Goal: Find contact information: Find contact information

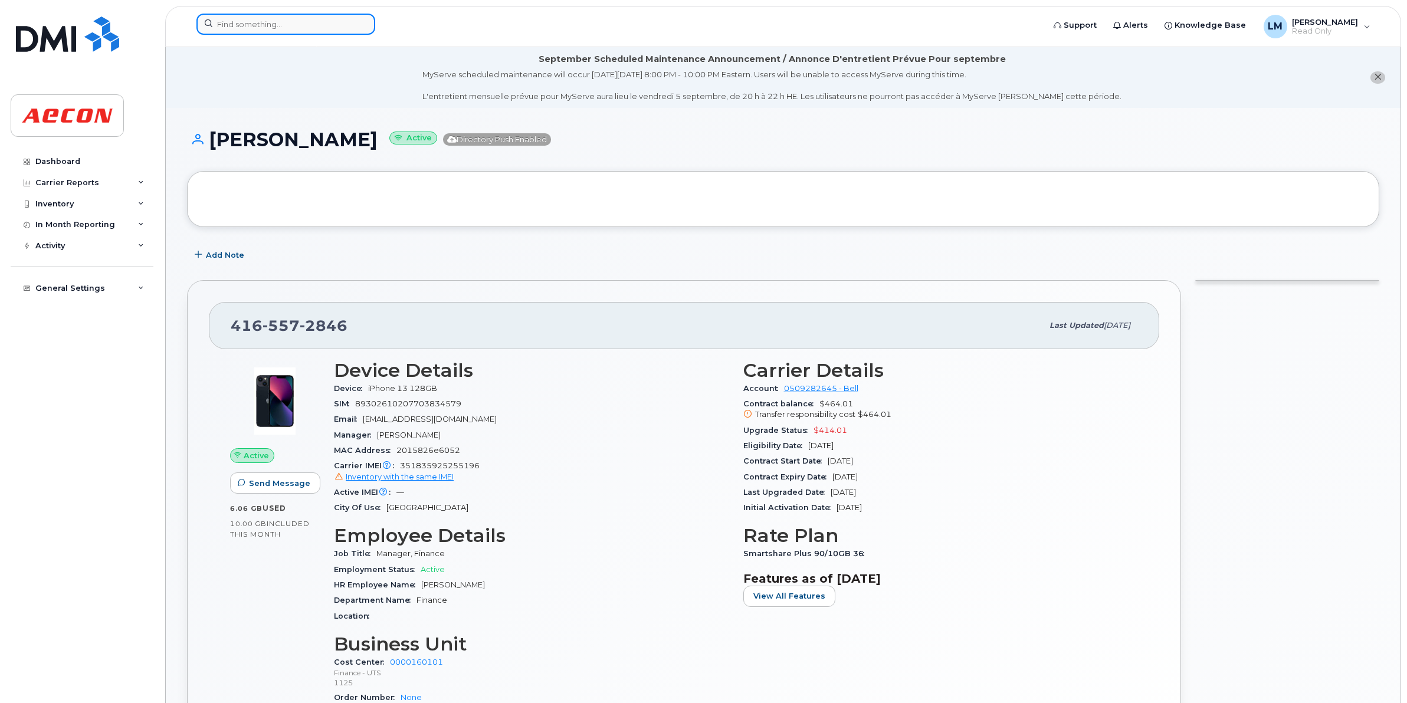
click at [281, 28] on input at bounding box center [285, 24] width 179 height 21
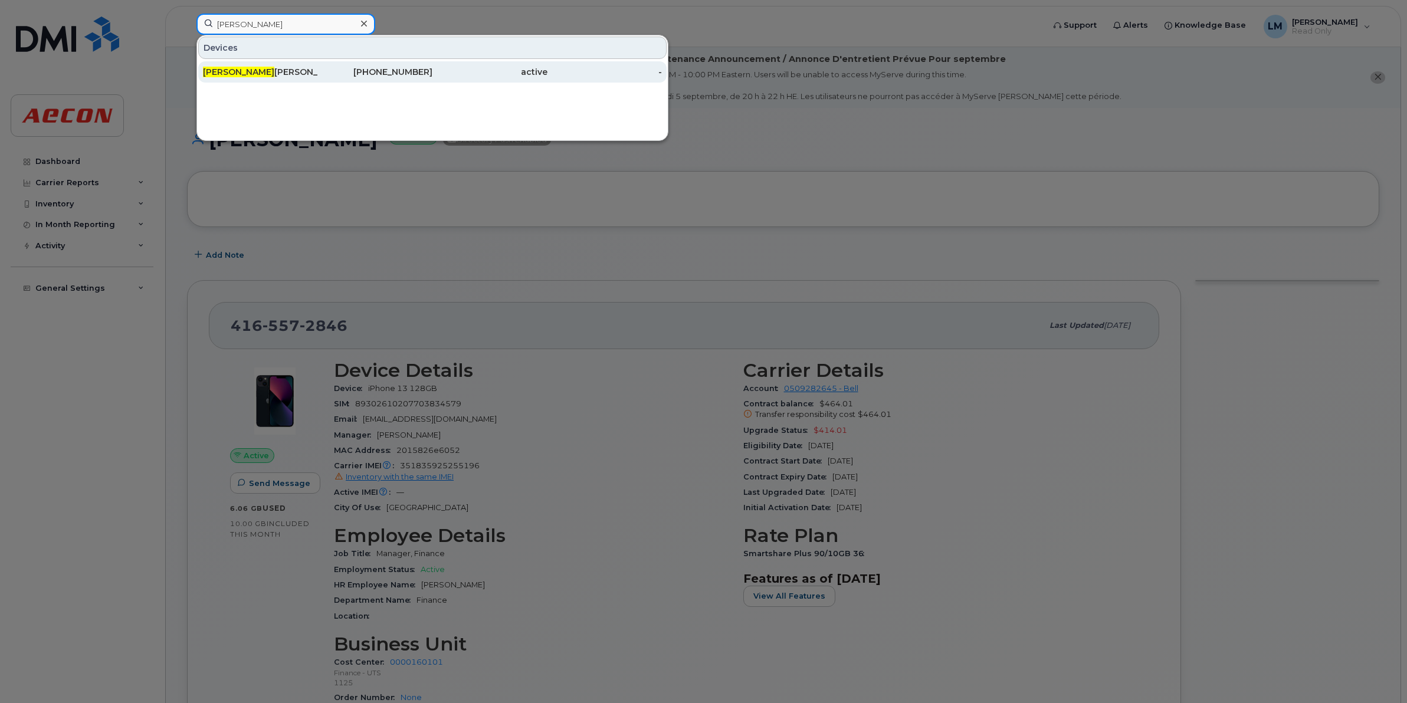
type input "ilya"
click at [325, 77] on div "416-420-5721" at bounding box center [375, 72] width 115 height 12
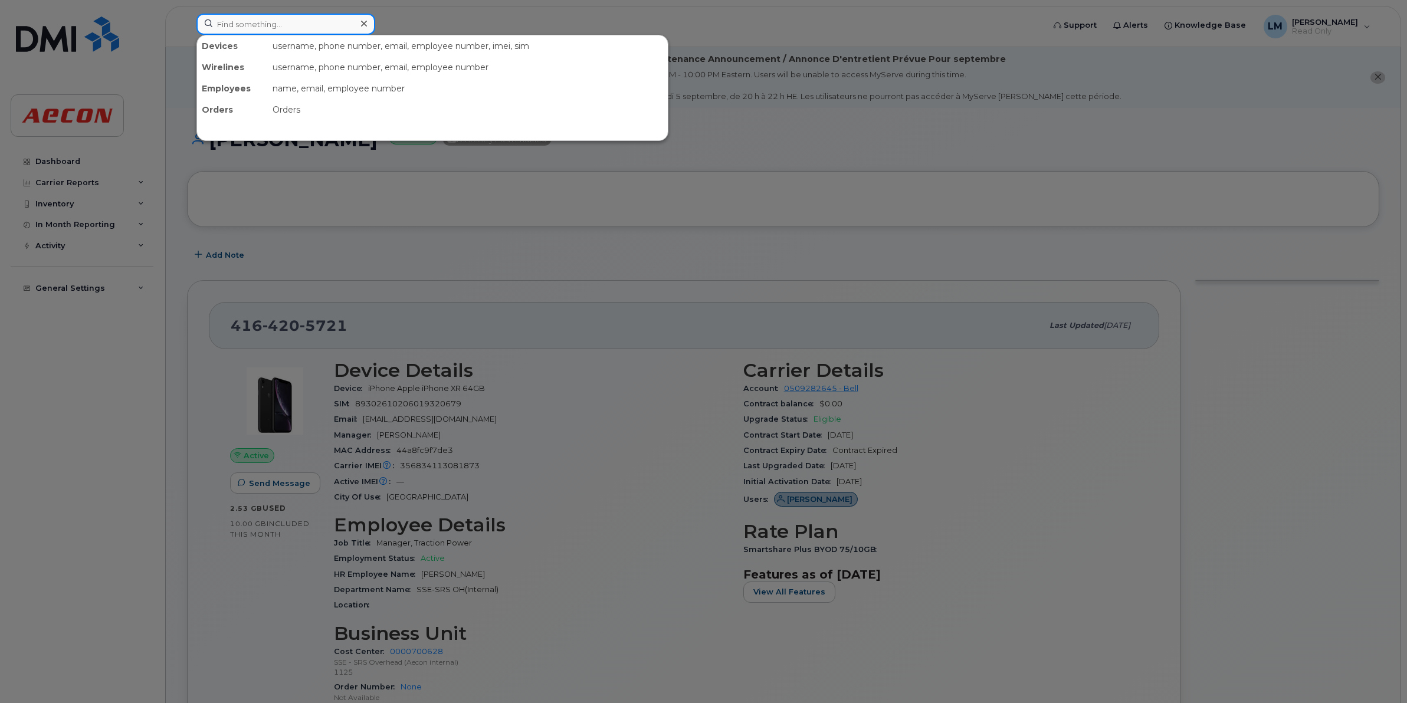
click at [325, 31] on input at bounding box center [285, 24] width 179 height 21
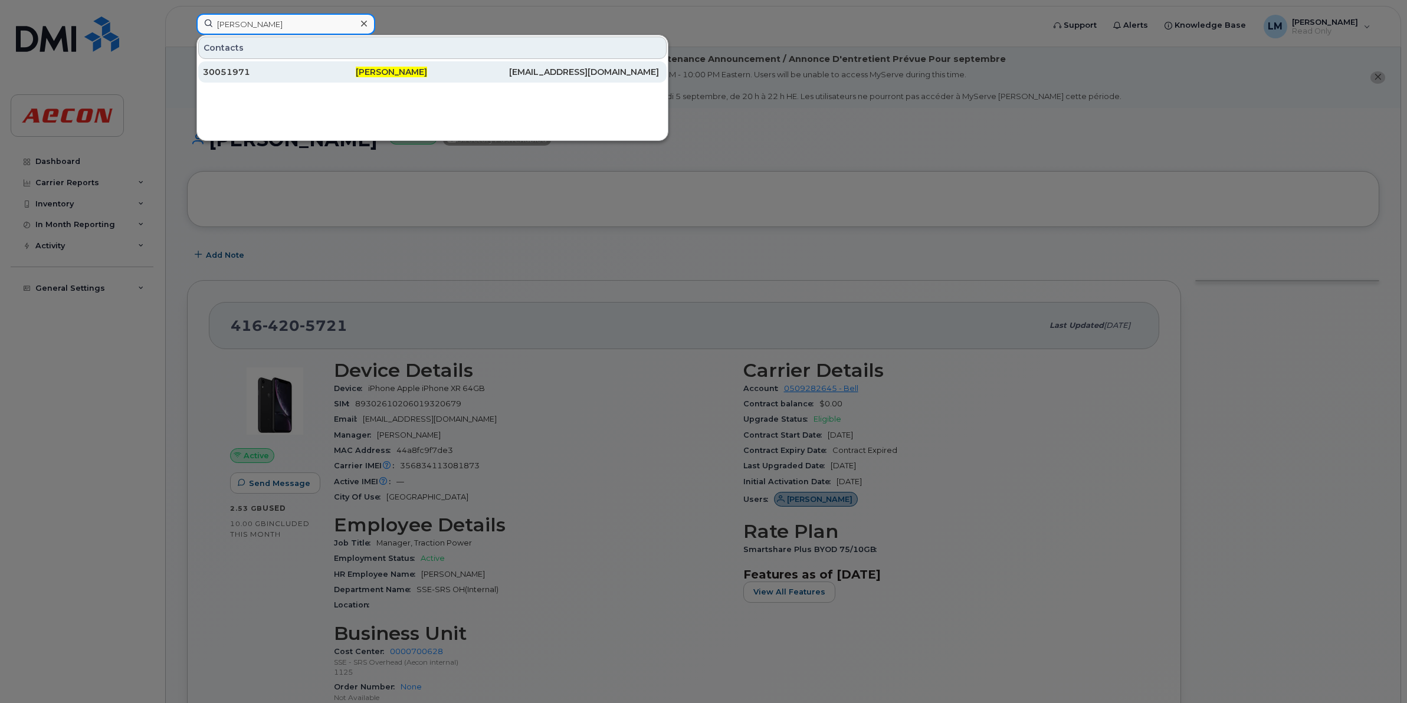
type input "martin paz"
click at [305, 74] on div "30051971" at bounding box center [279, 72] width 153 height 12
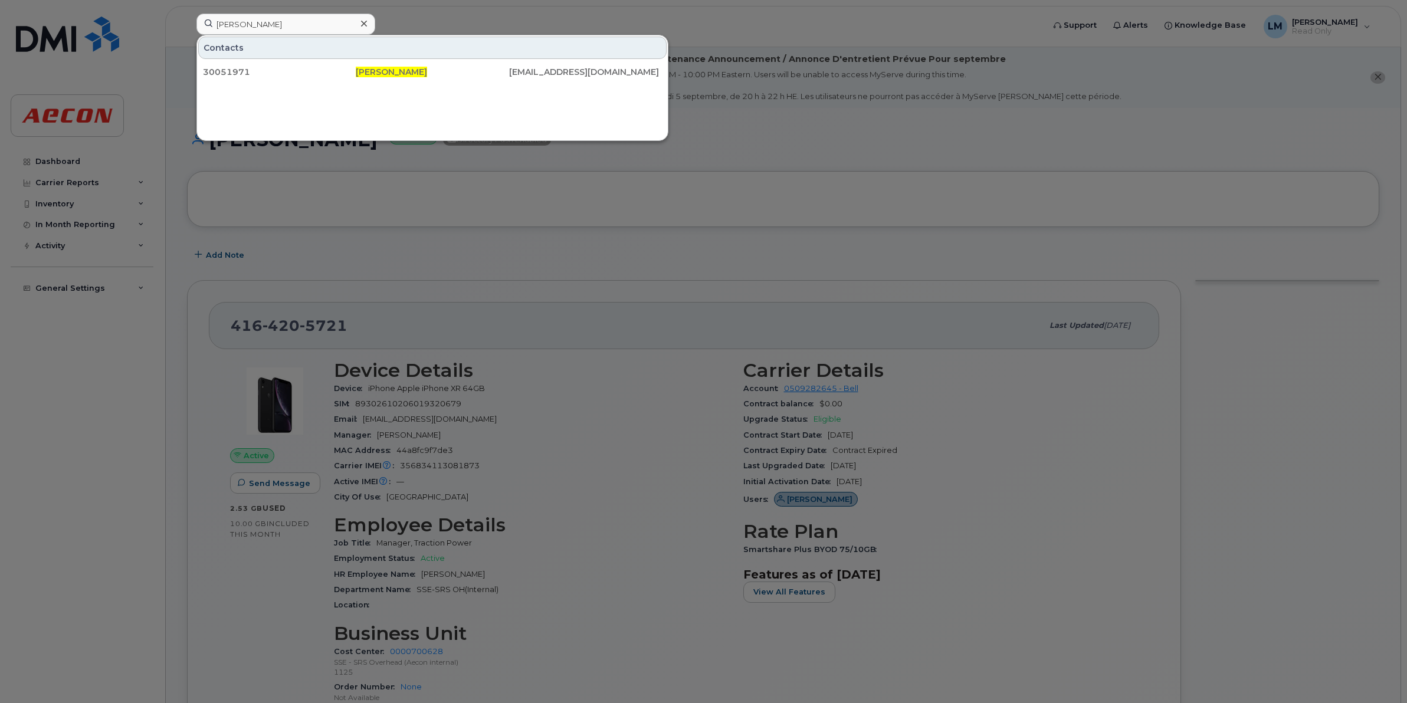
click at [340, 49] on div "Contacts" at bounding box center [432, 48] width 468 height 22
click at [363, 21] on icon at bounding box center [364, 23] width 6 height 9
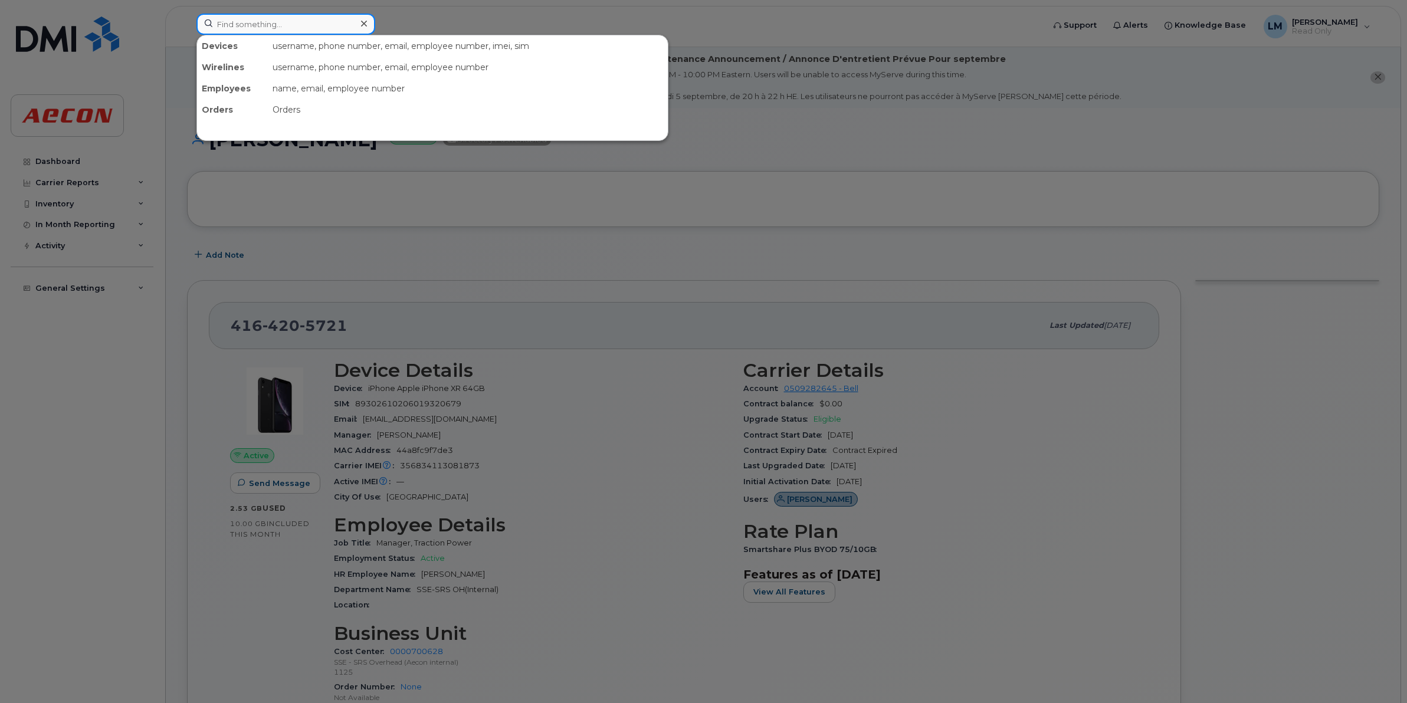
click at [308, 19] on input at bounding box center [285, 24] width 179 height 21
type input "s"
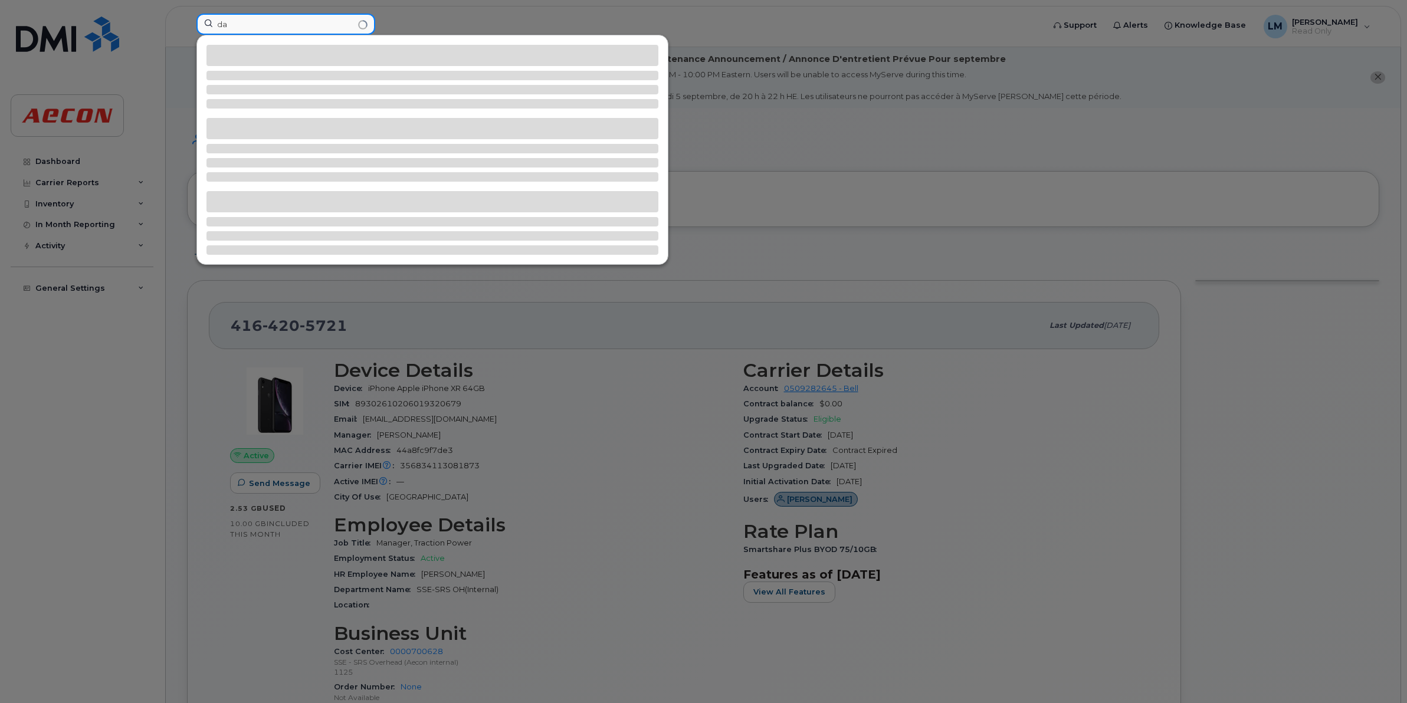
type input "d"
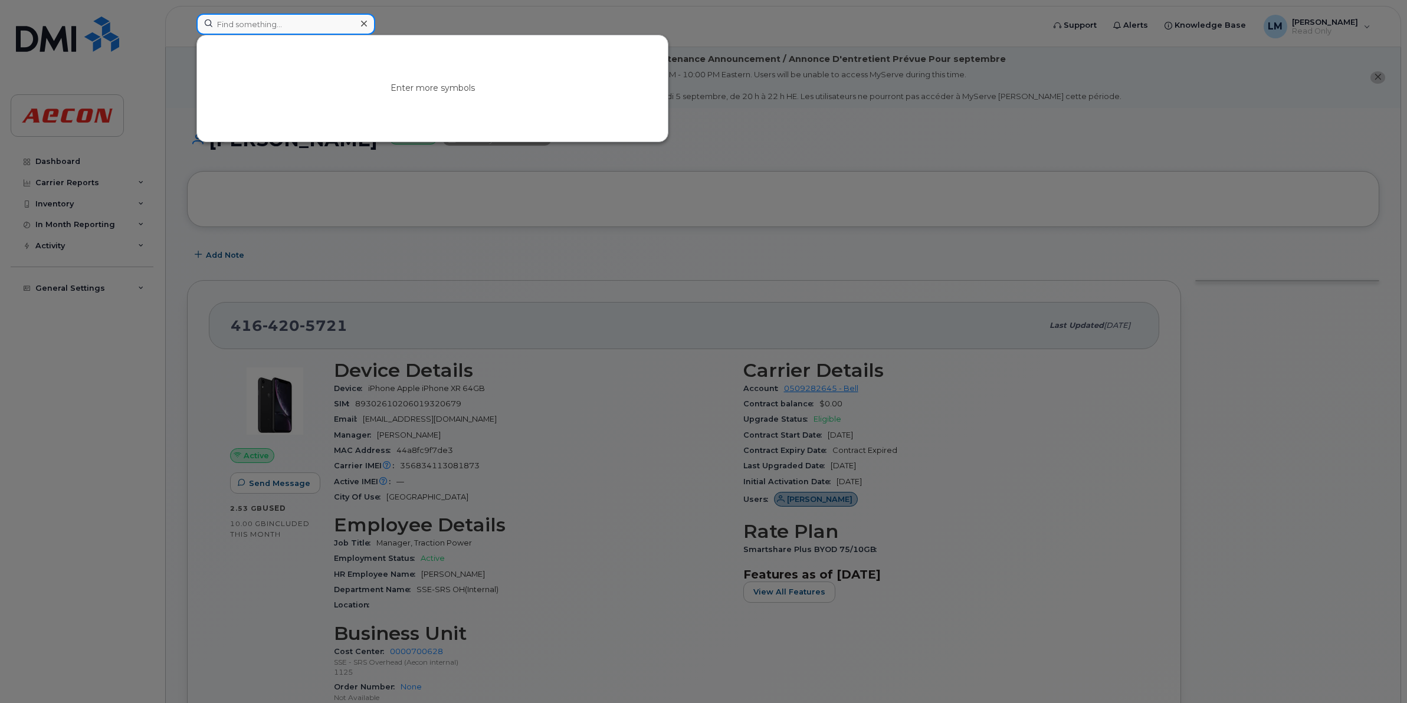
click at [307, 19] on input at bounding box center [285, 24] width 179 height 21
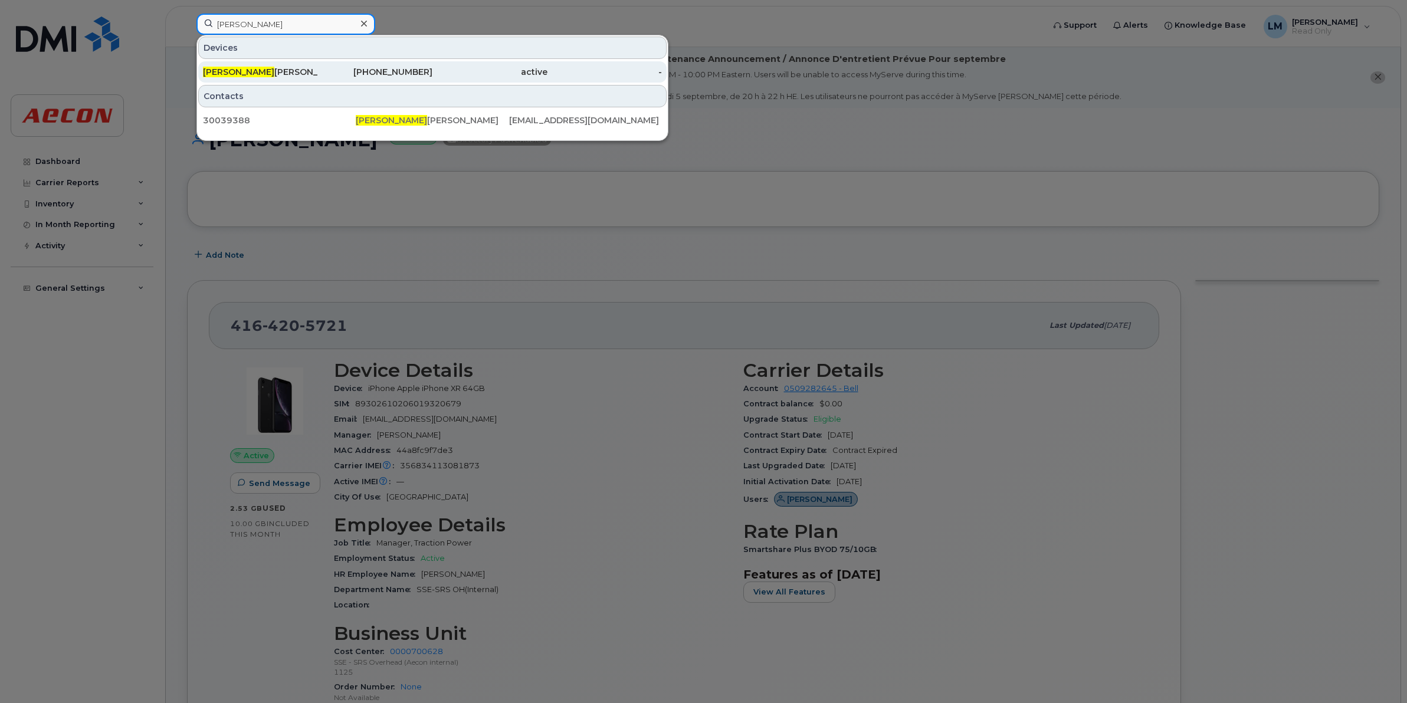
type input "siobhan"
click at [333, 73] on div "416-550-0570" at bounding box center [375, 72] width 115 height 12
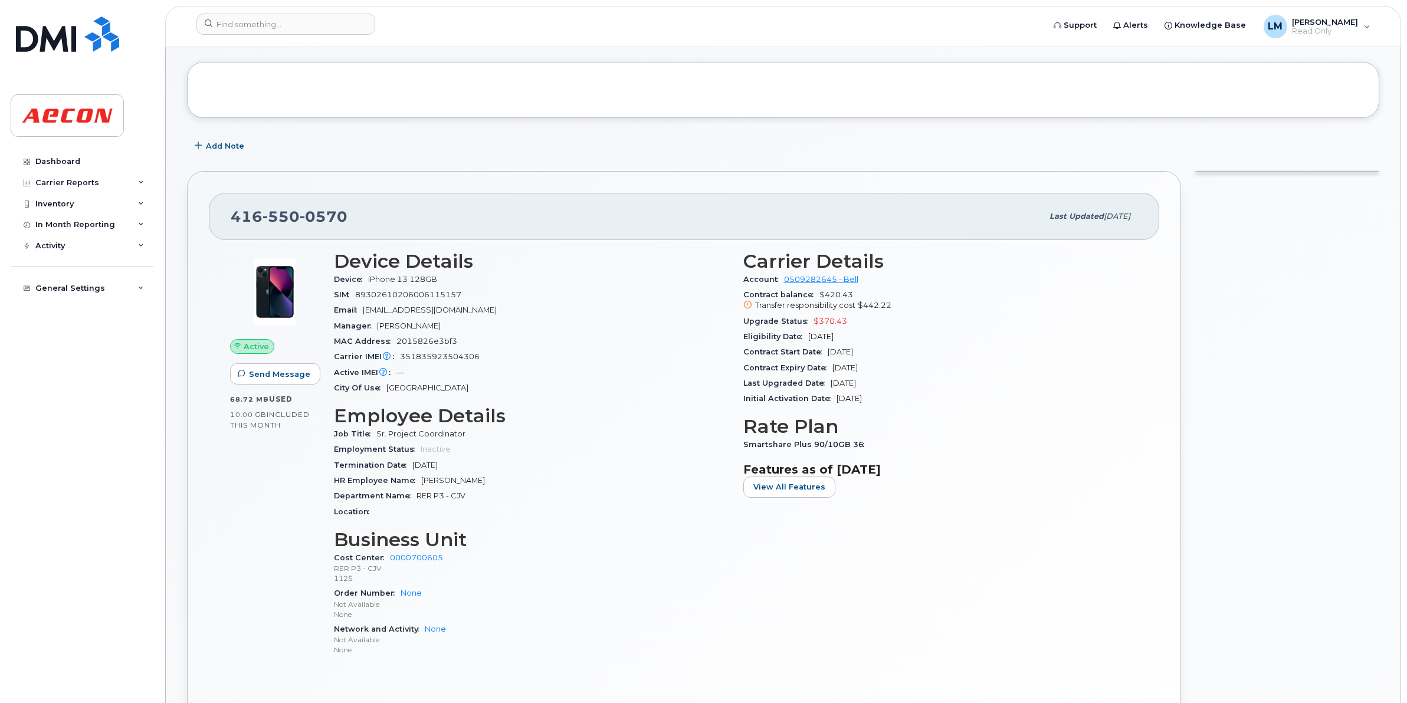
scroll to position [148, 0]
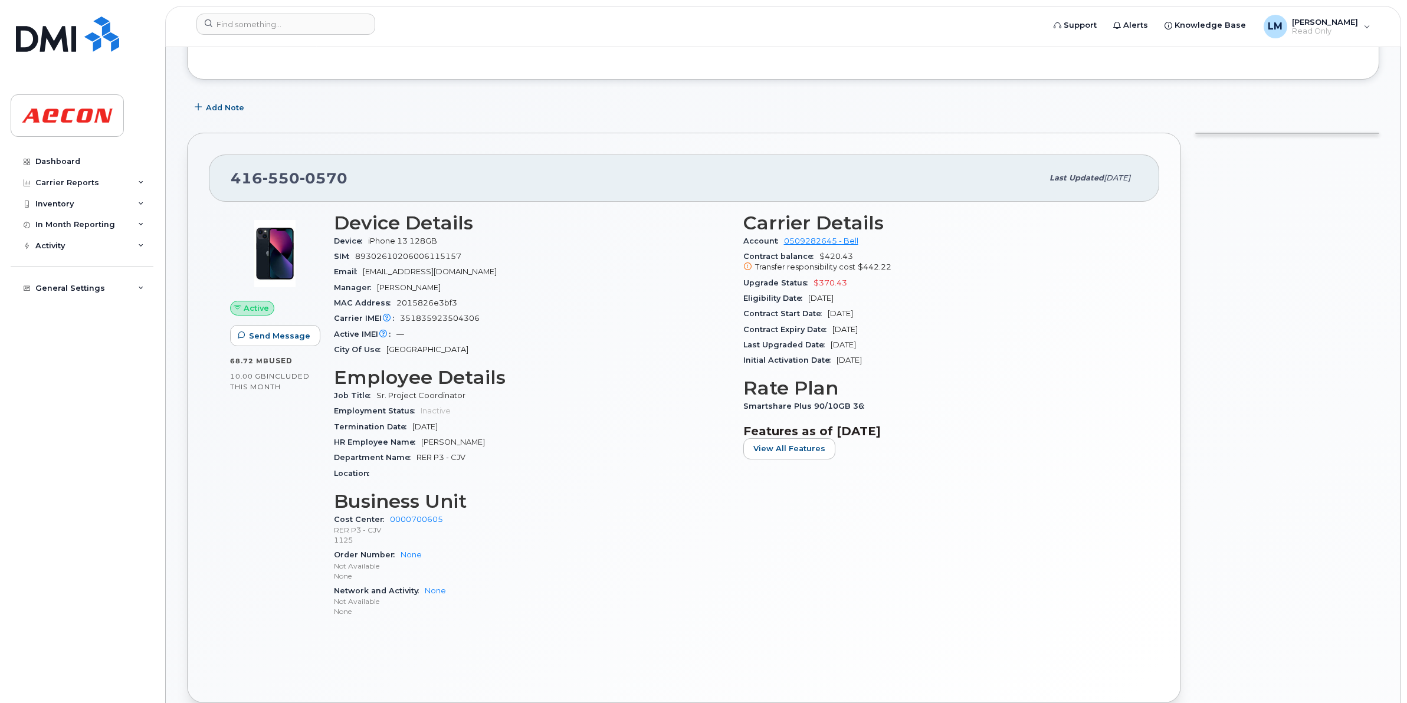
click at [629, 513] on div "Cost Center 0000700605 RER P3 - CJV 1125" at bounding box center [531, 530] width 395 height 36
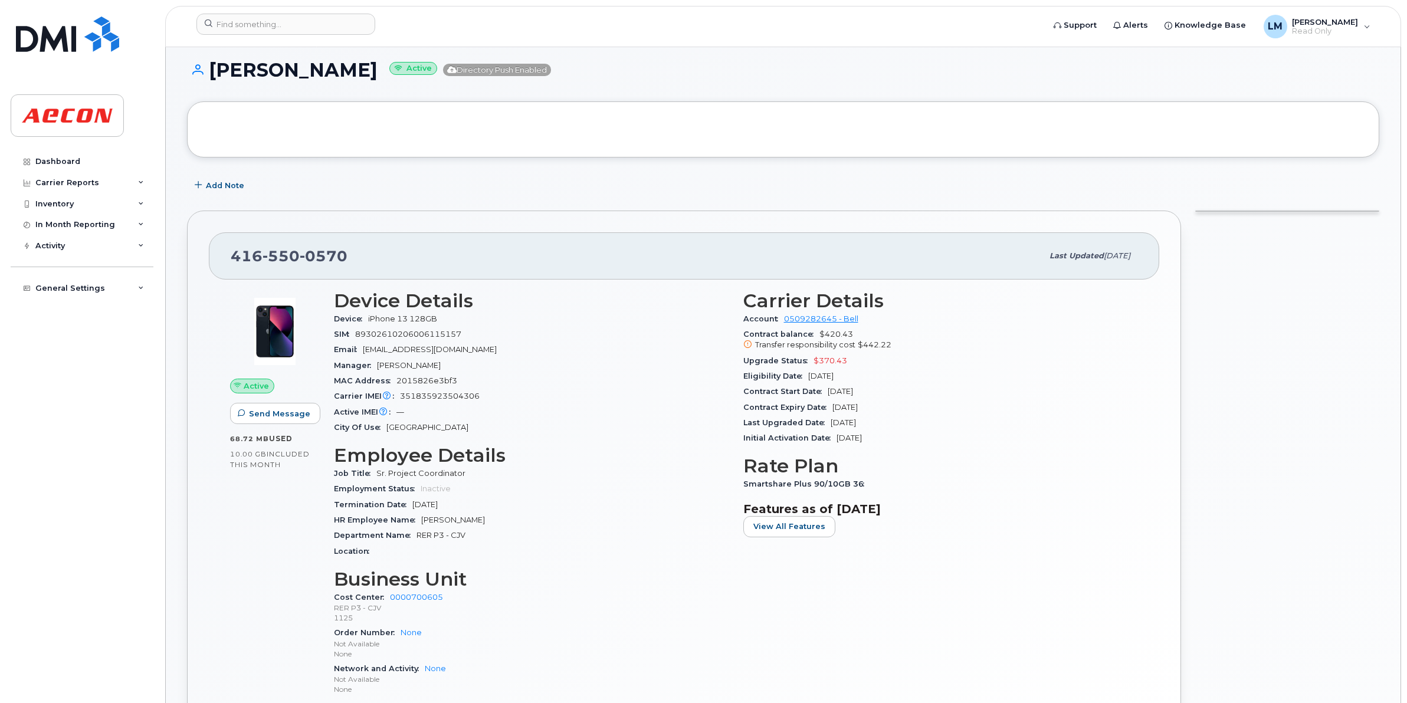
scroll to position [0, 0]
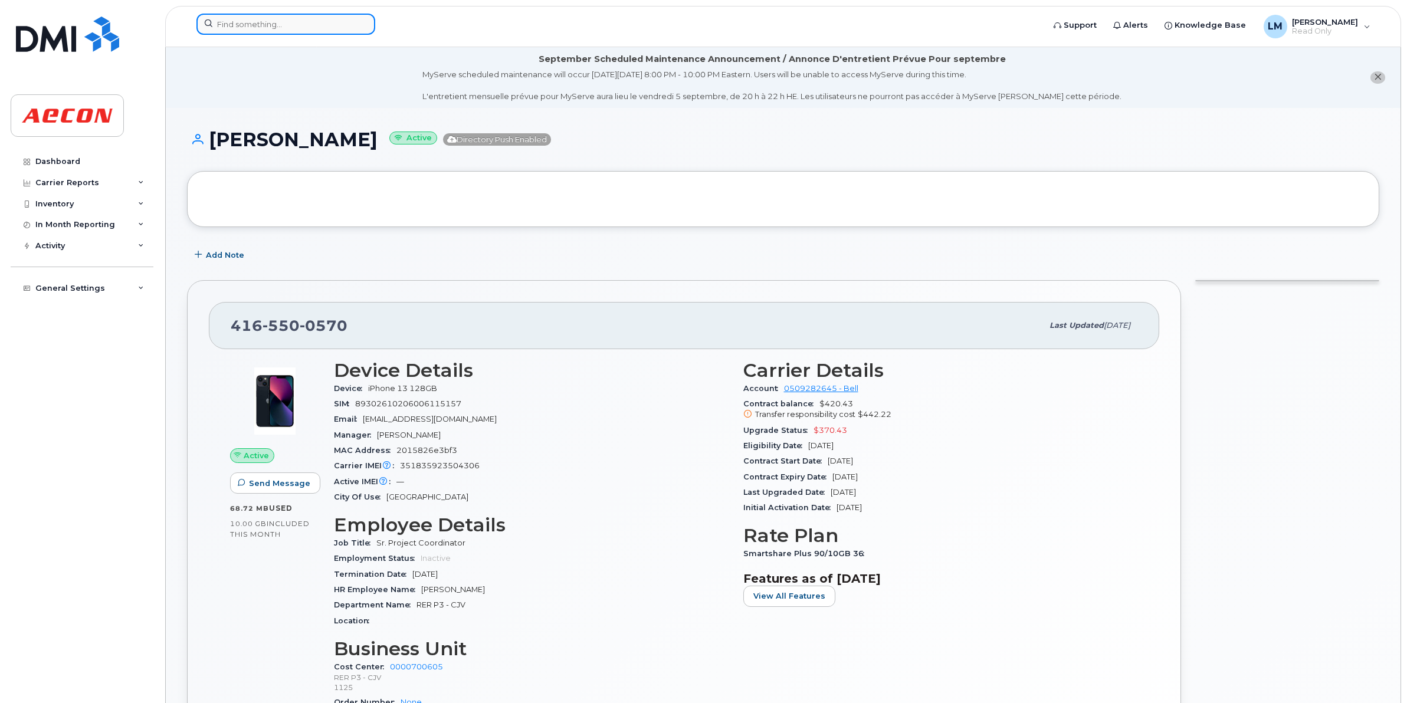
click at [228, 25] on input at bounding box center [285, 24] width 179 height 21
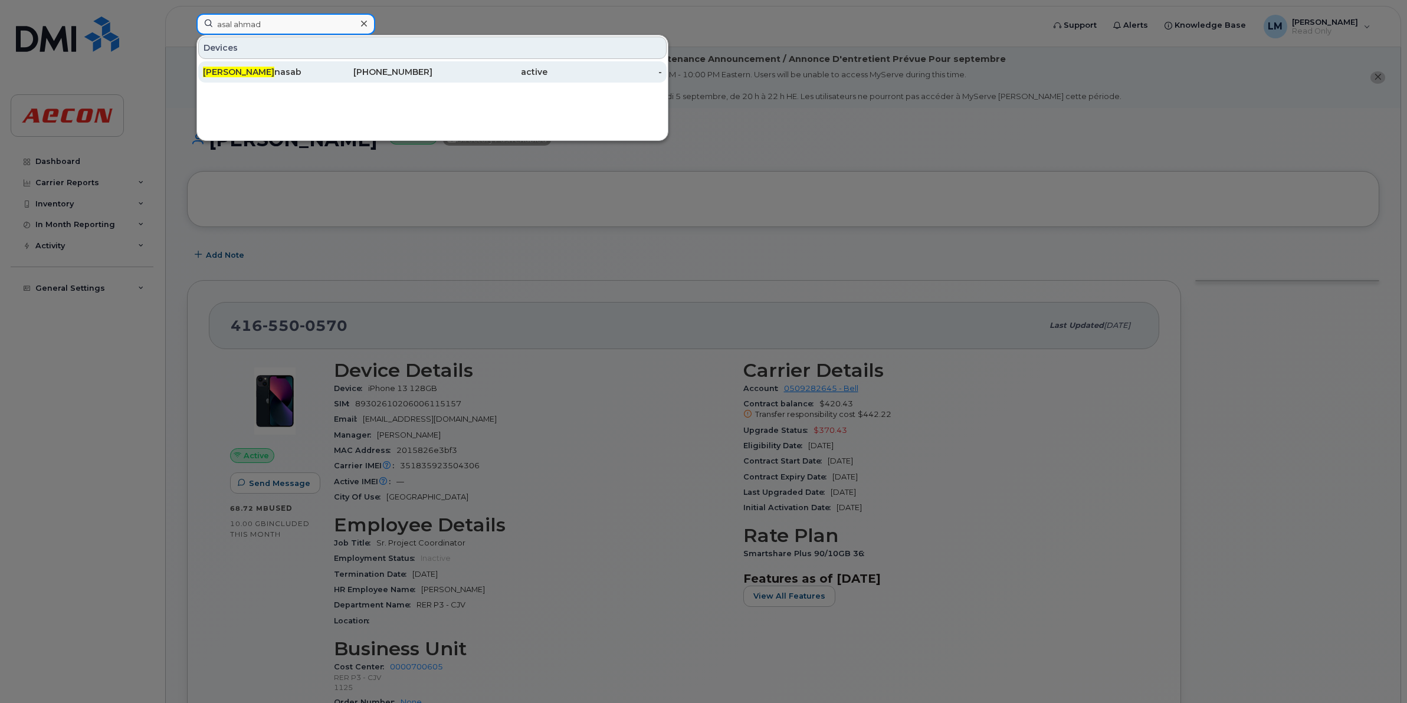
type input "asal ahmad"
click at [238, 77] on span "Asal Ahmad" at bounding box center [238, 72] width 71 height 11
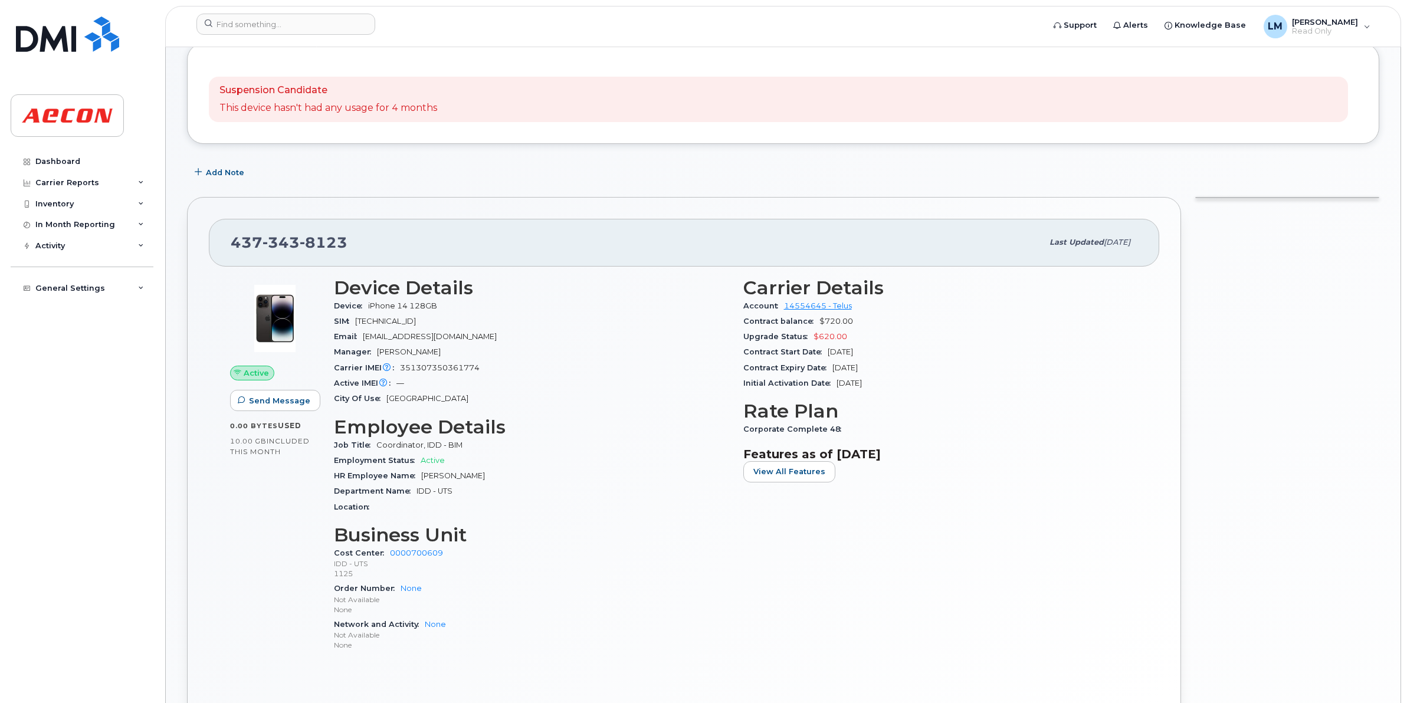
scroll to position [148, 0]
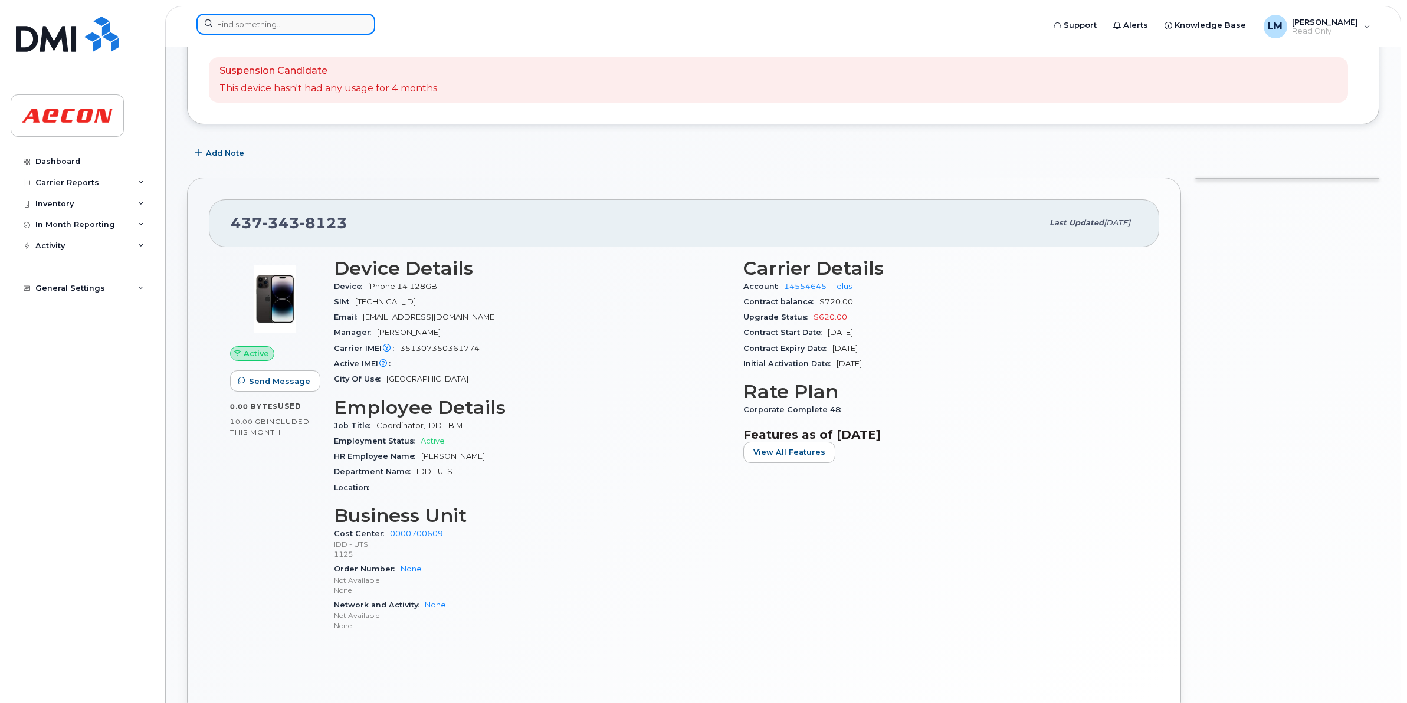
click at [260, 19] on input at bounding box center [285, 24] width 179 height 21
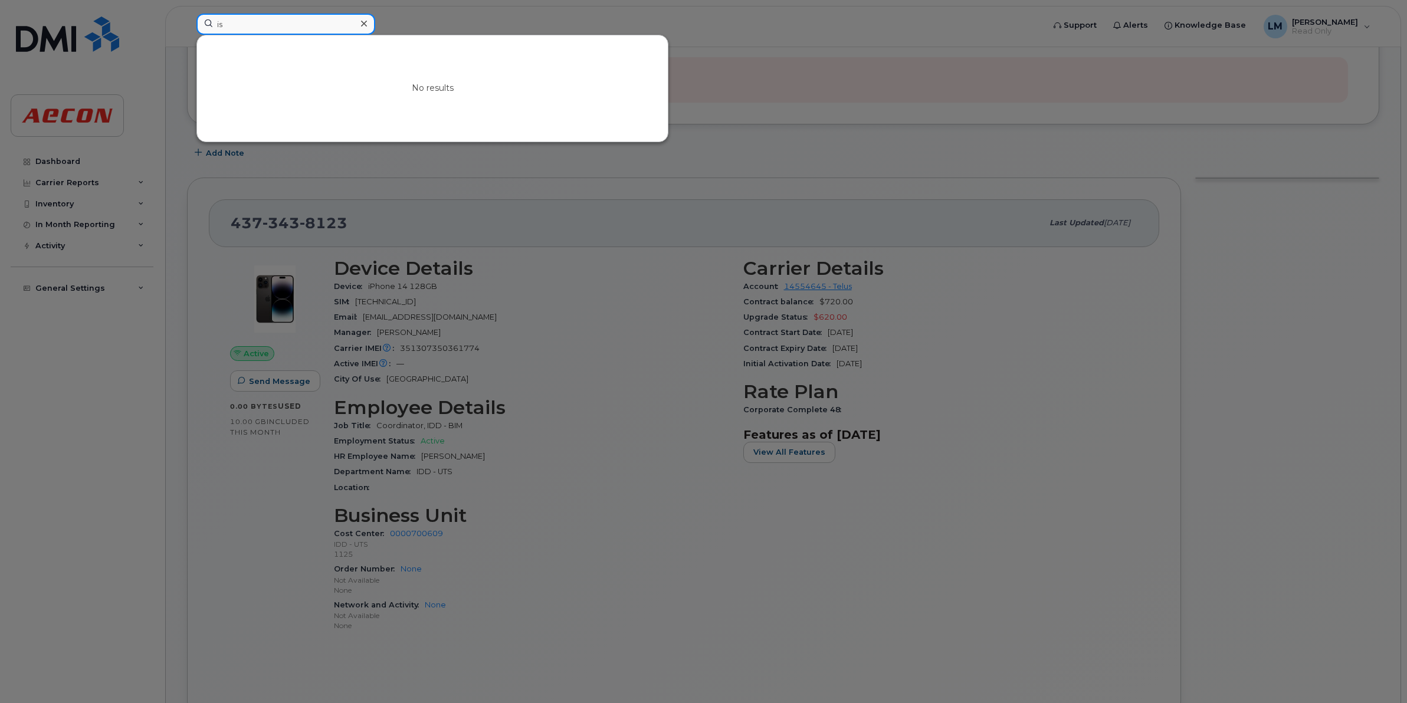
type input "i"
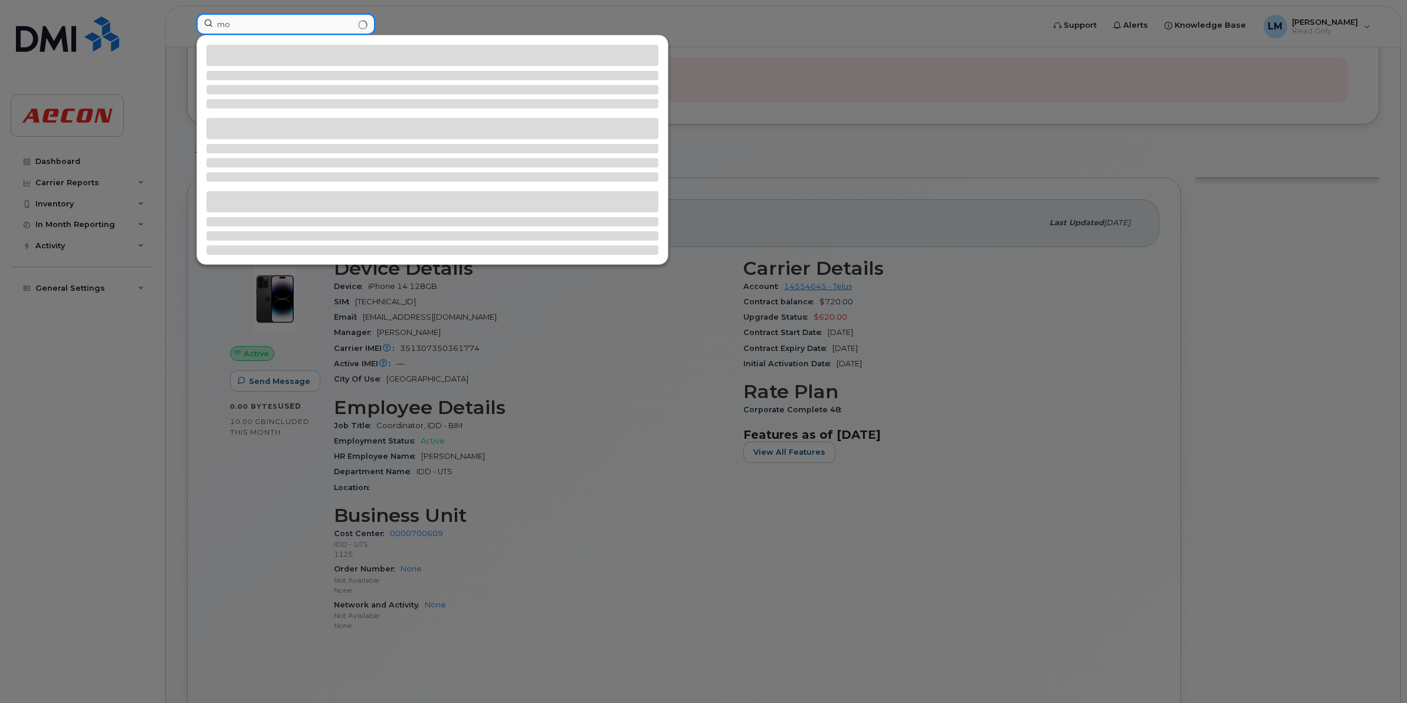
type input "m"
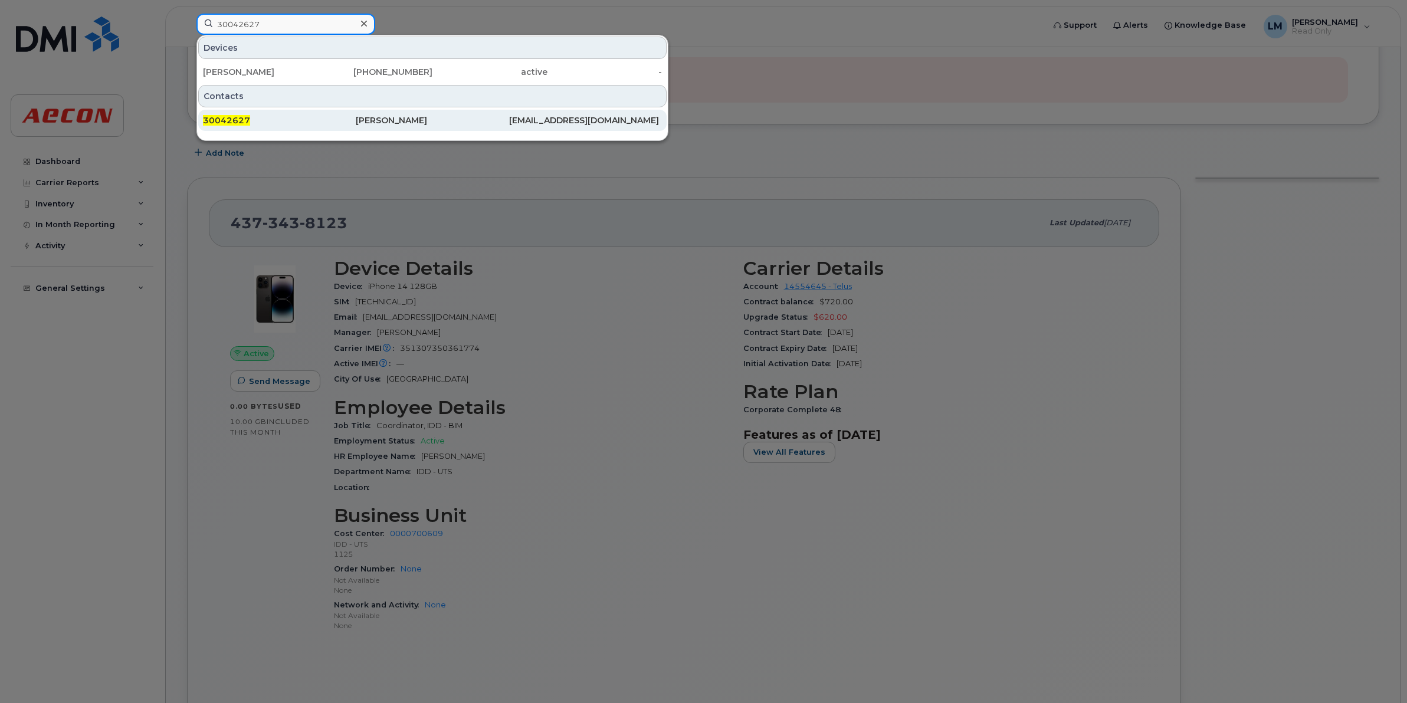
type input "30042627"
click at [320, 122] on div "30042627" at bounding box center [279, 120] width 153 height 12
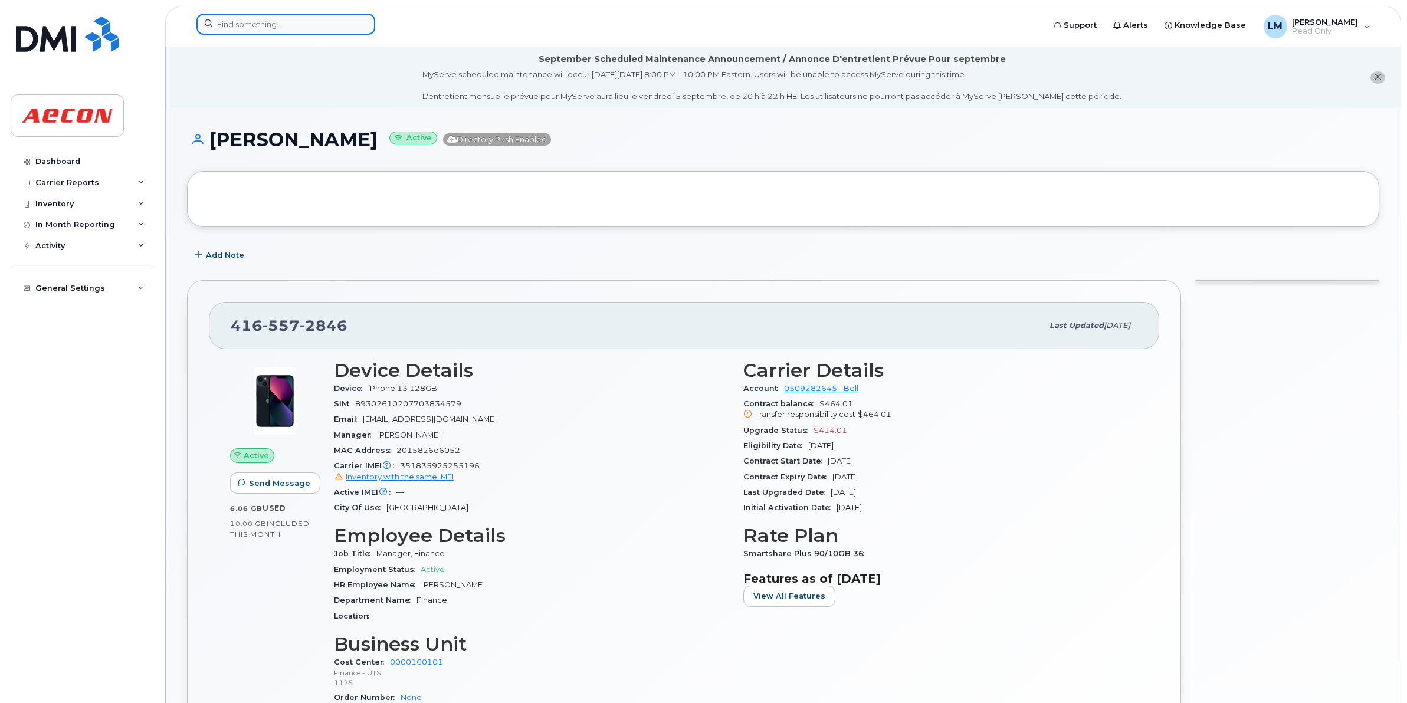
click at [299, 25] on input at bounding box center [285, 24] width 179 height 21
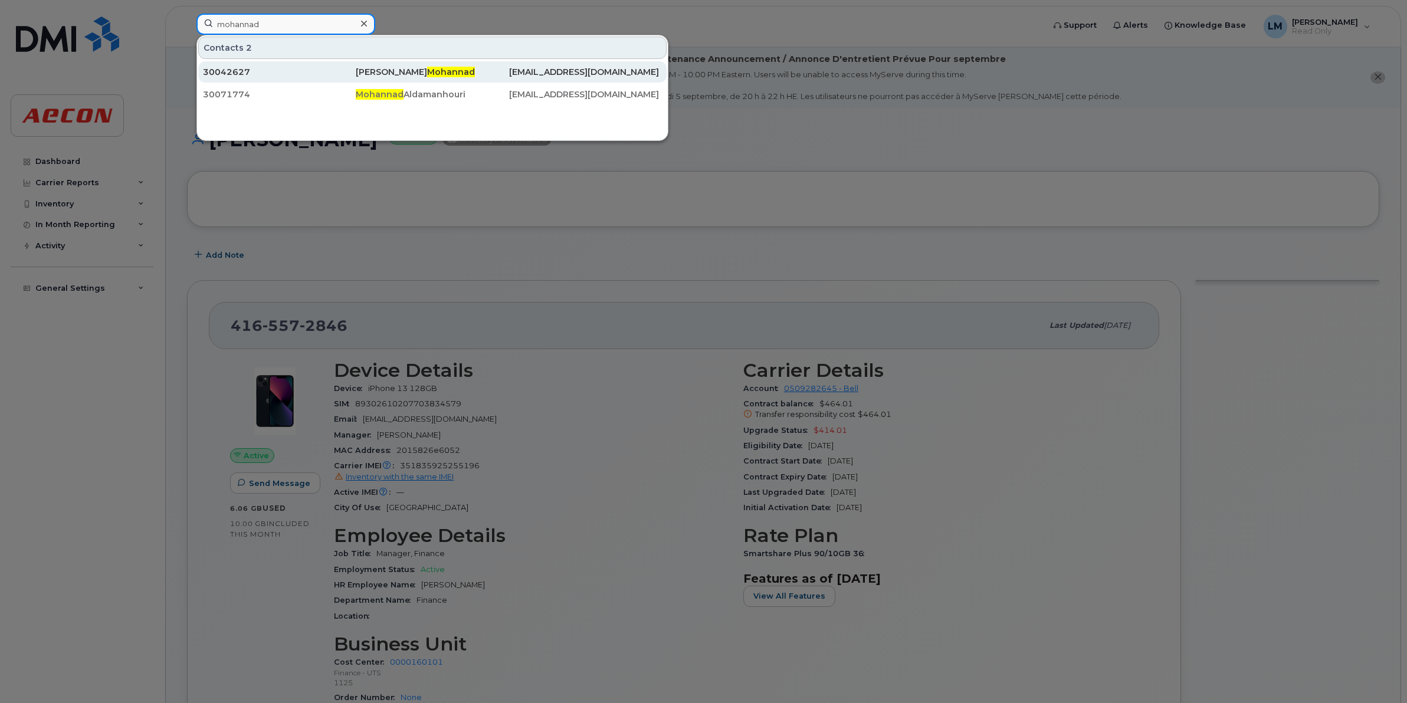
type input "mohannad"
click at [284, 75] on div "30042627" at bounding box center [279, 72] width 153 height 12
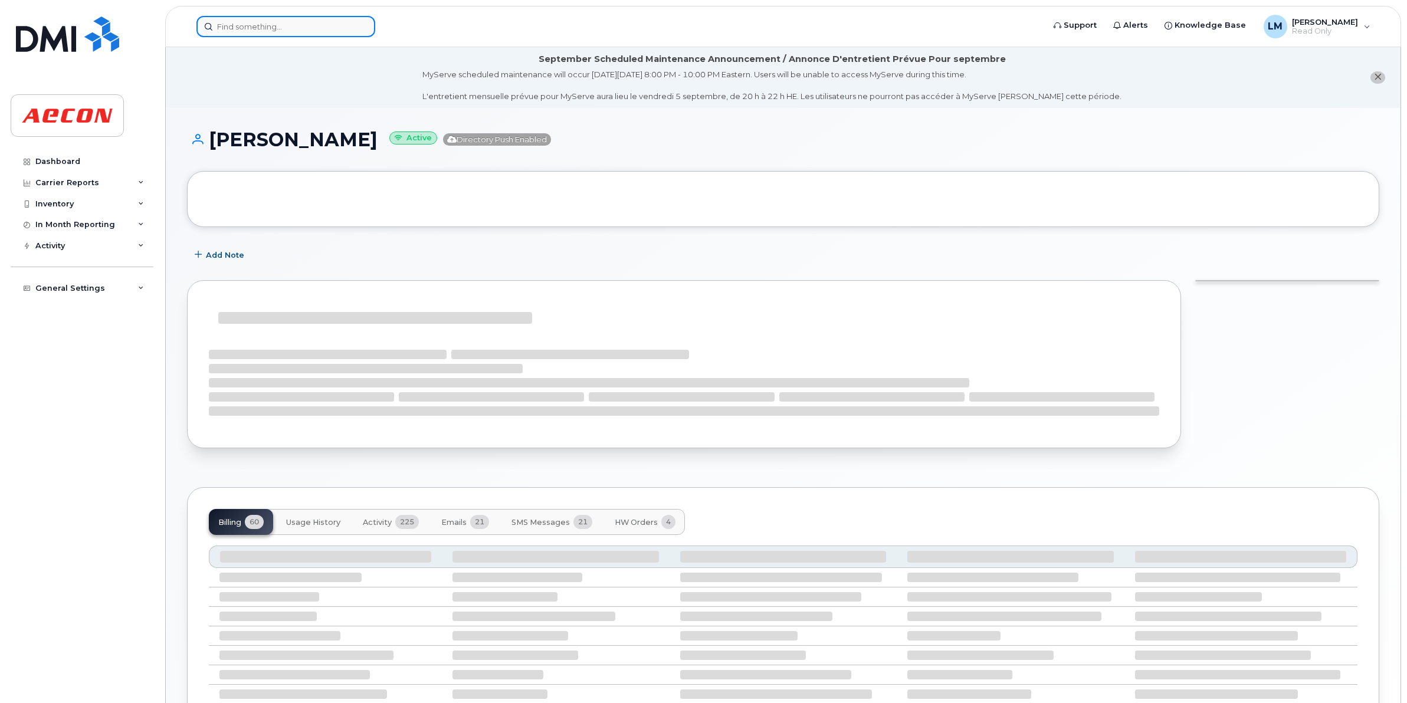
click at [329, 31] on input at bounding box center [285, 26] width 179 height 21
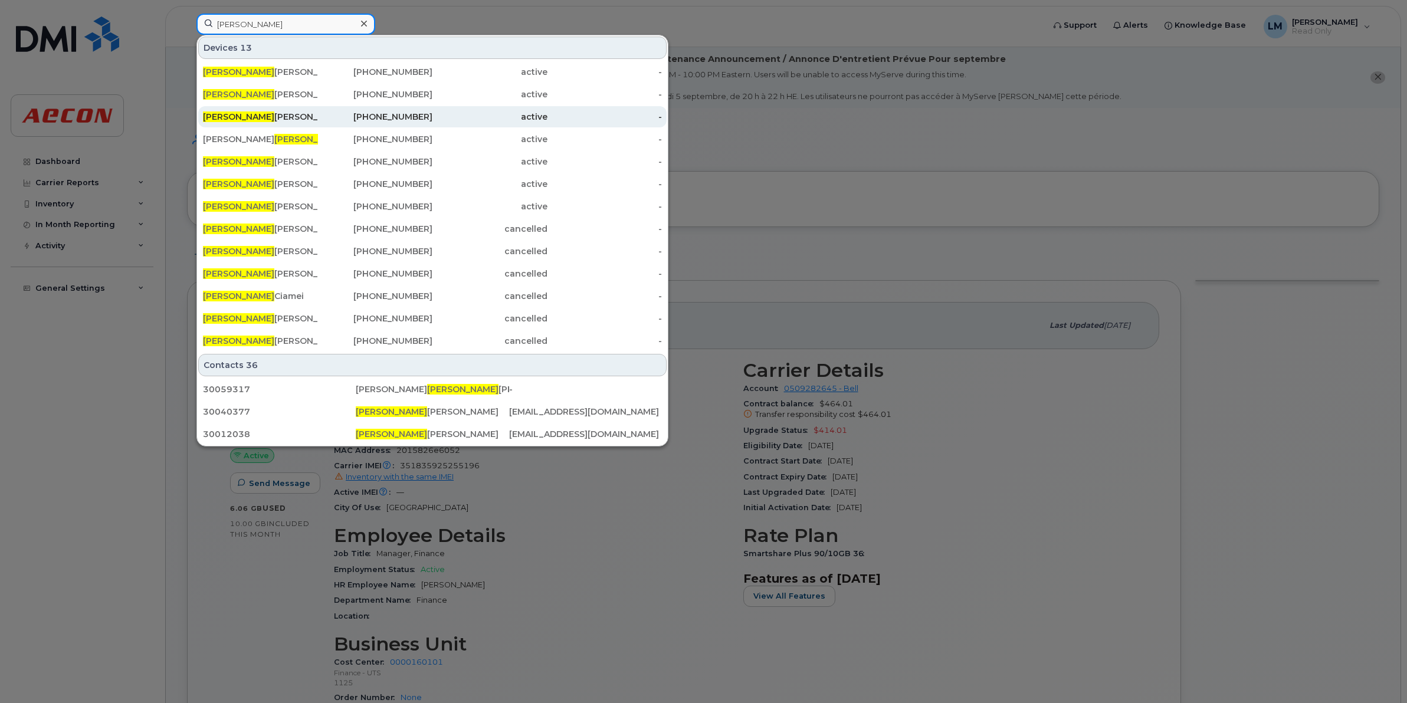
type input "andrea"
drag, startPoint x: 295, startPoint y: 116, endPoint x: 310, endPoint y: 118, distance: 15.5
click at [295, 116] on div "Andrea Malone" at bounding box center [260, 117] width 115 height 12
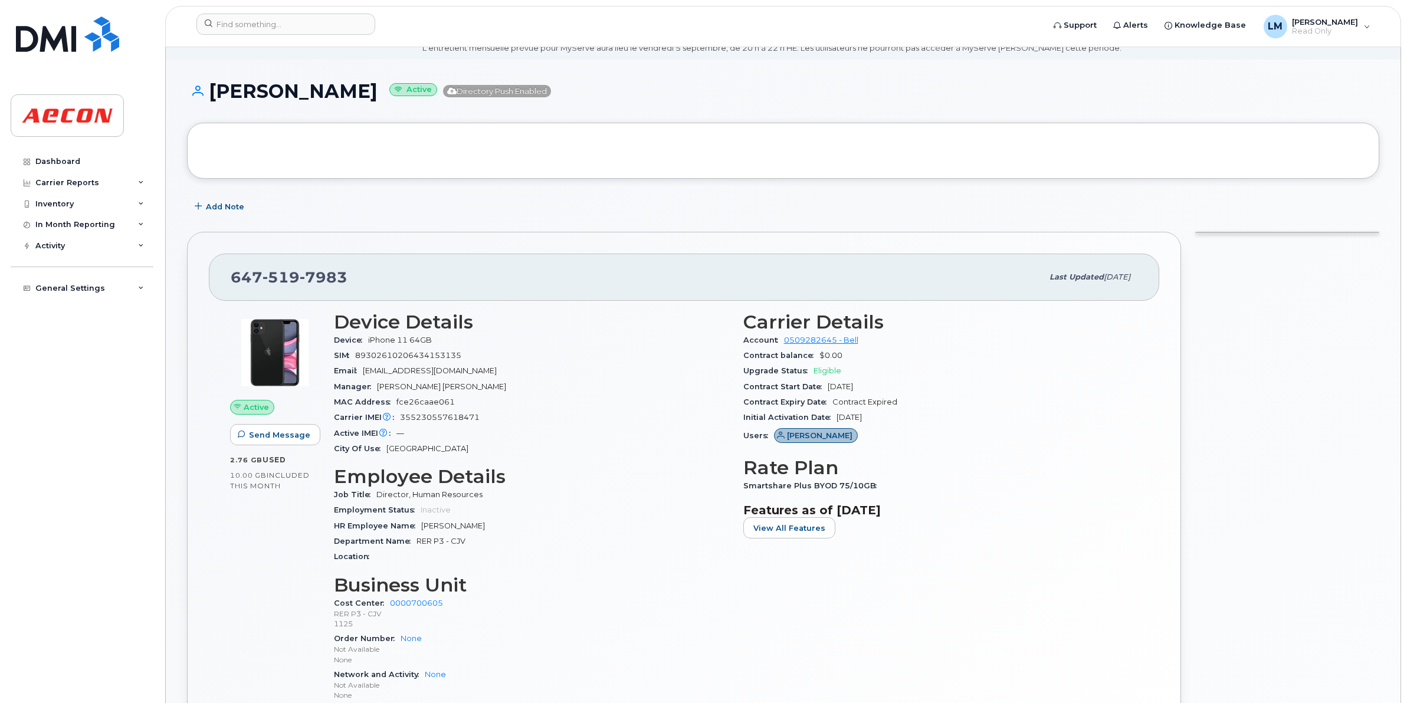
scroll to position [74, 0]
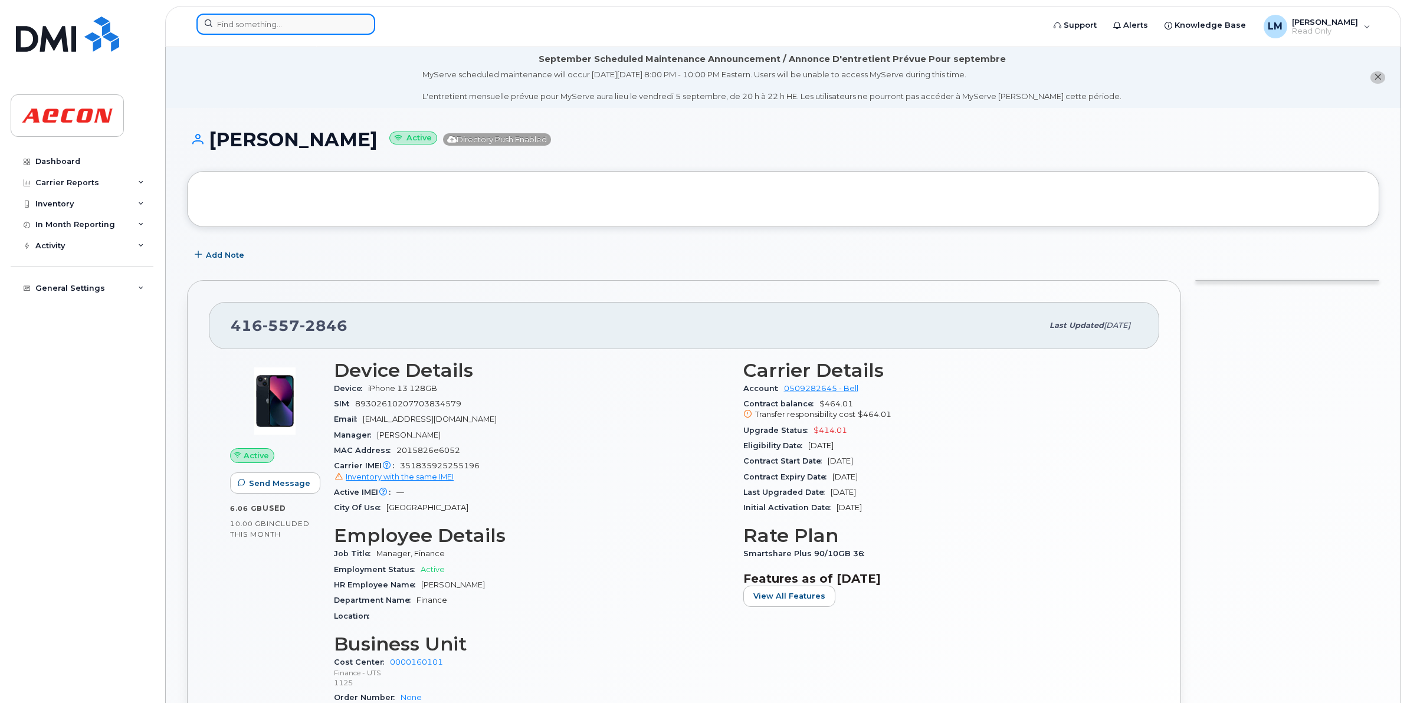
click at [272, 22] on input at bounding box center [285, 24] width 179 height 21
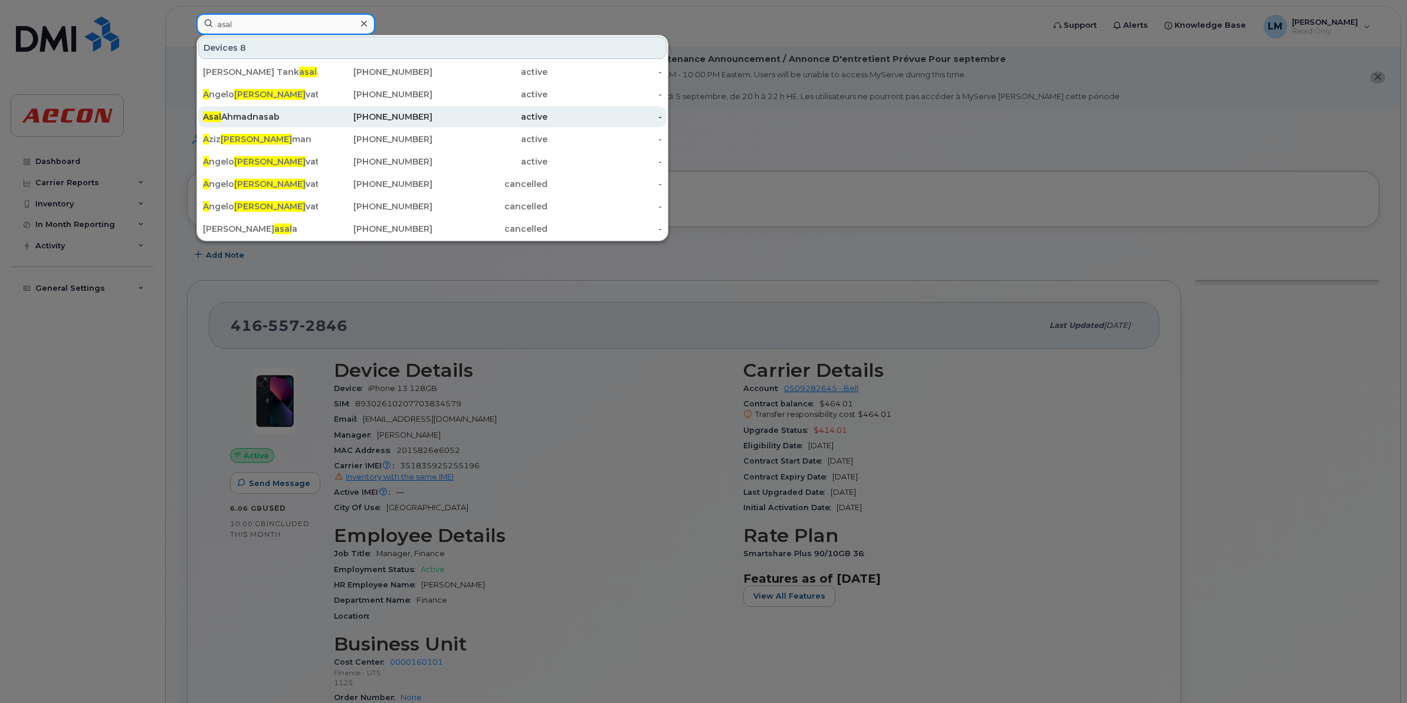
type input "asal"
click at [250, 118] on div "Asal Ahmadnasab" at bounding box center [260, 117] width 115 height 12
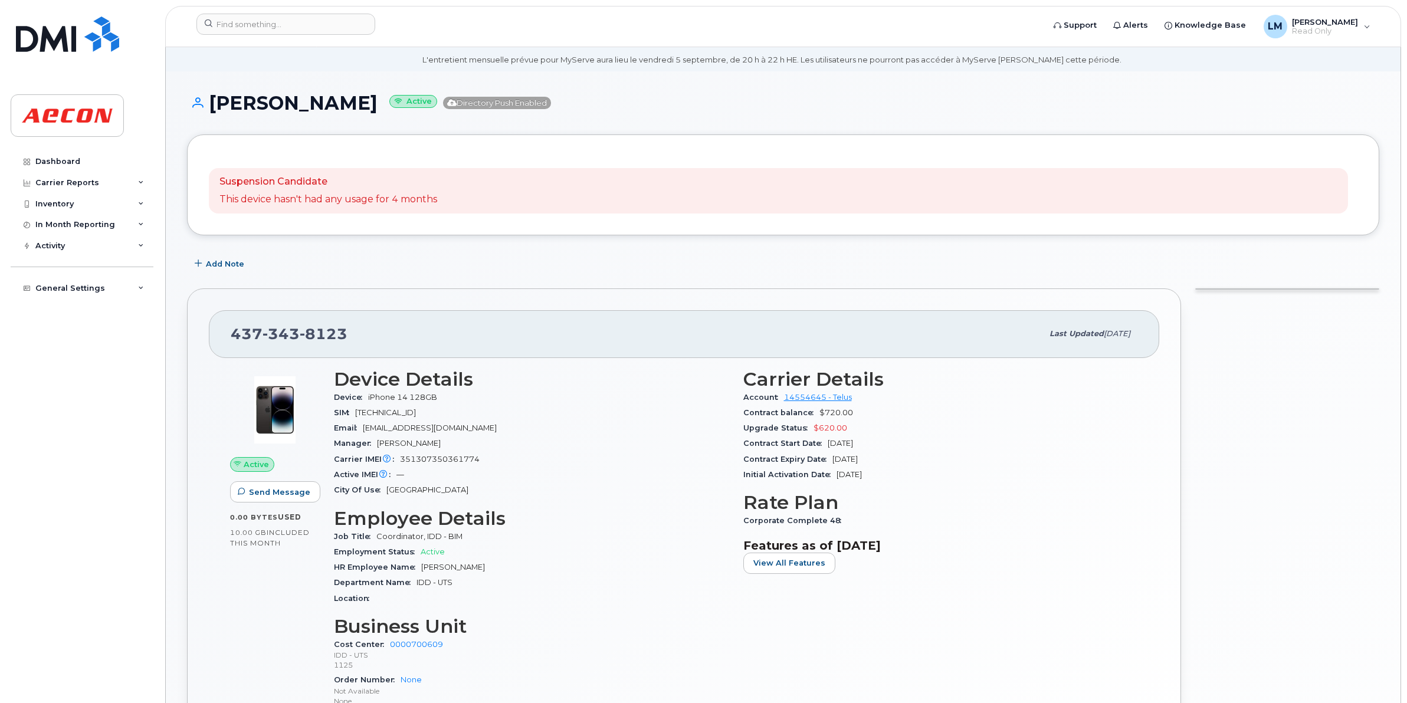
scroll to position [74, 0]
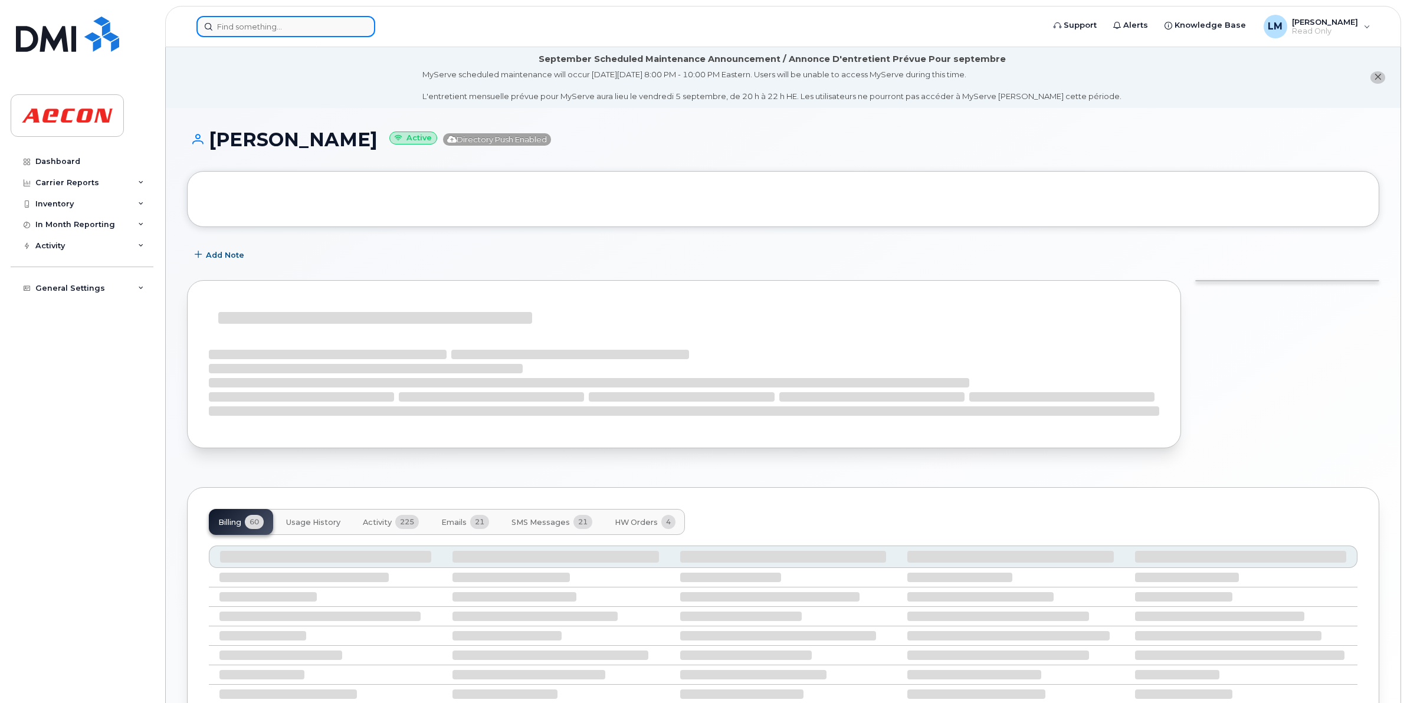
click at [289, 28] on input at bounding box center [285, 26] width 179 height 21
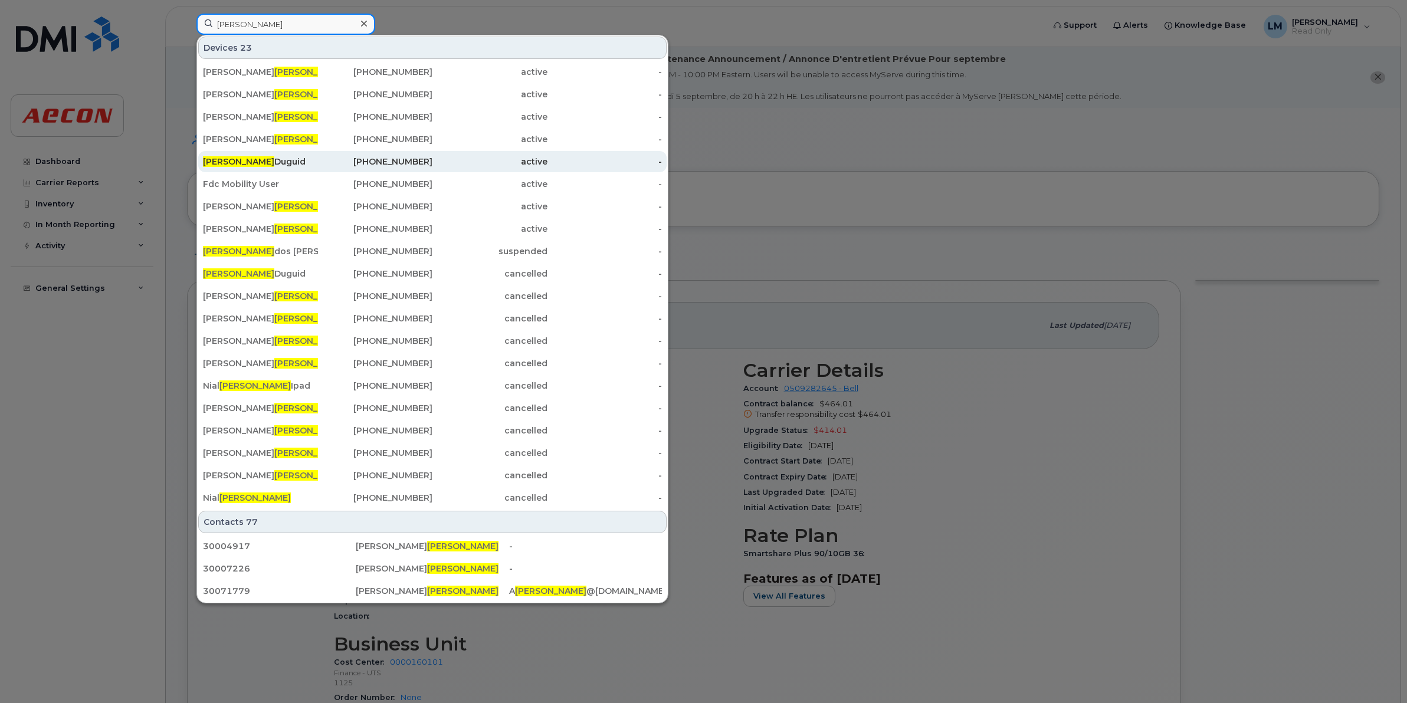
type input "[PERSON_NAME]"
drag, startPoint x: 231, startPoint y: 160, endPoint x: 251, endPoint y: 172, distance: 23.3
click at [231, 160] on span "[PERSON_NAME]" at bounding box center [238, 161] width 71 height 11
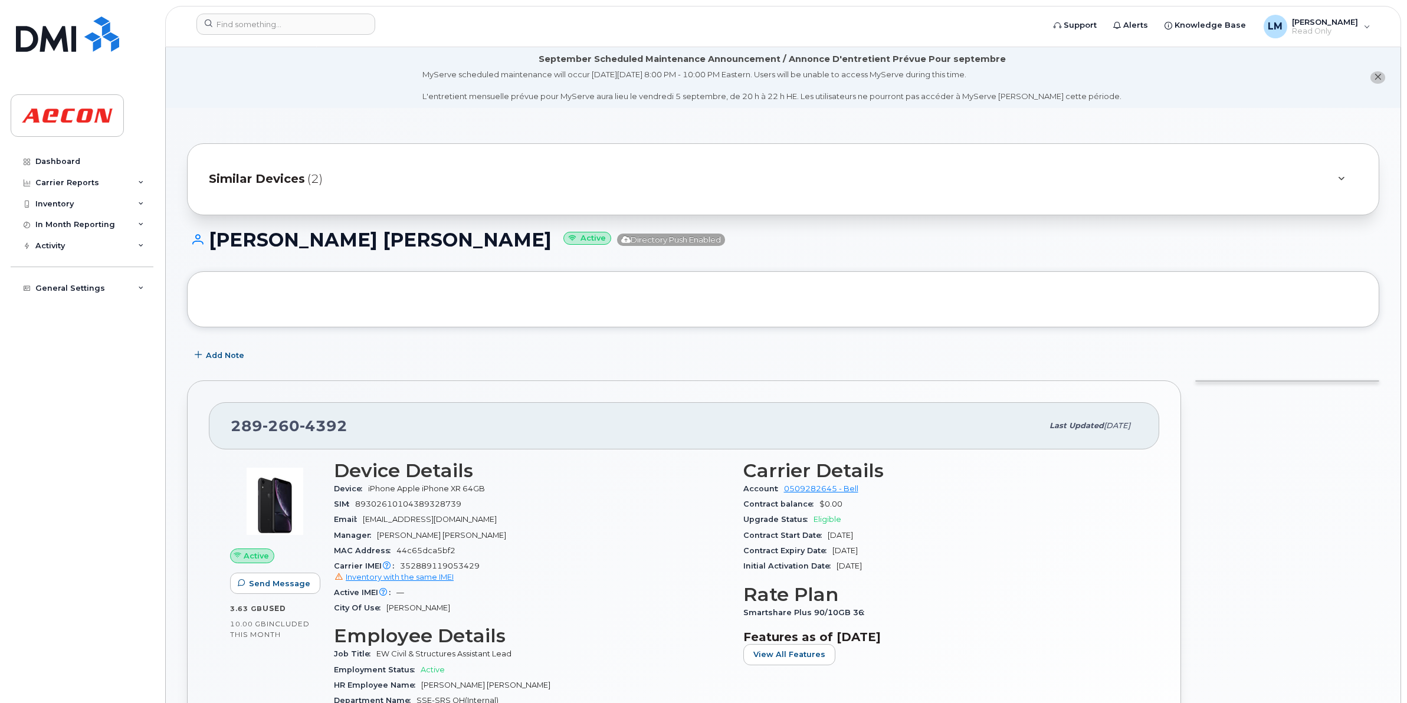
click at [260, 174] on span "Similar Devices" at bounding box center [257, 179] width 96 height 17
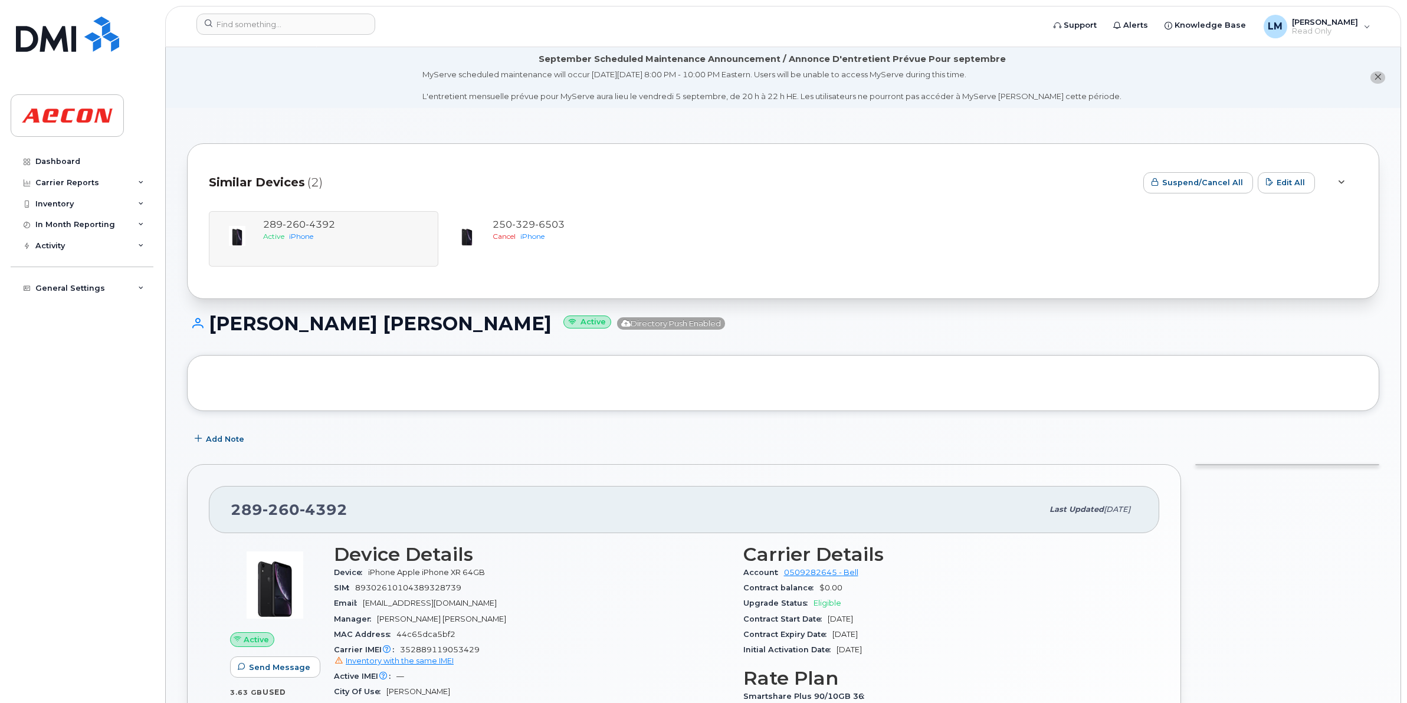
click at [331, 245] on div "289 260 4392 Active iPhone 250 329 6503 Cancel iPhone" at bounding box center [783, 238] width 1149 height 55
click at [535, 239] on span "iPhone" at bounding box center [532, 236] width 24 height 9
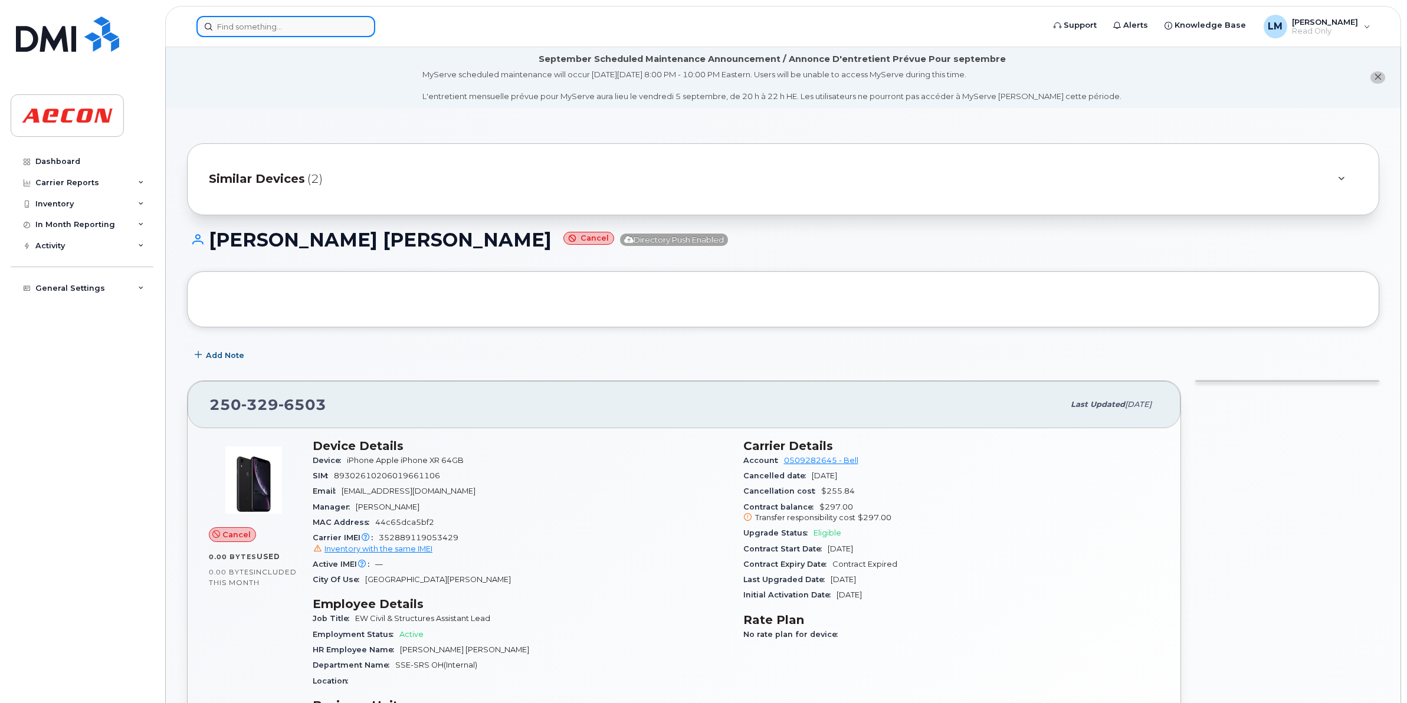
click at [253, 27] on input at bounding box center [285, 26] width 179 height 21
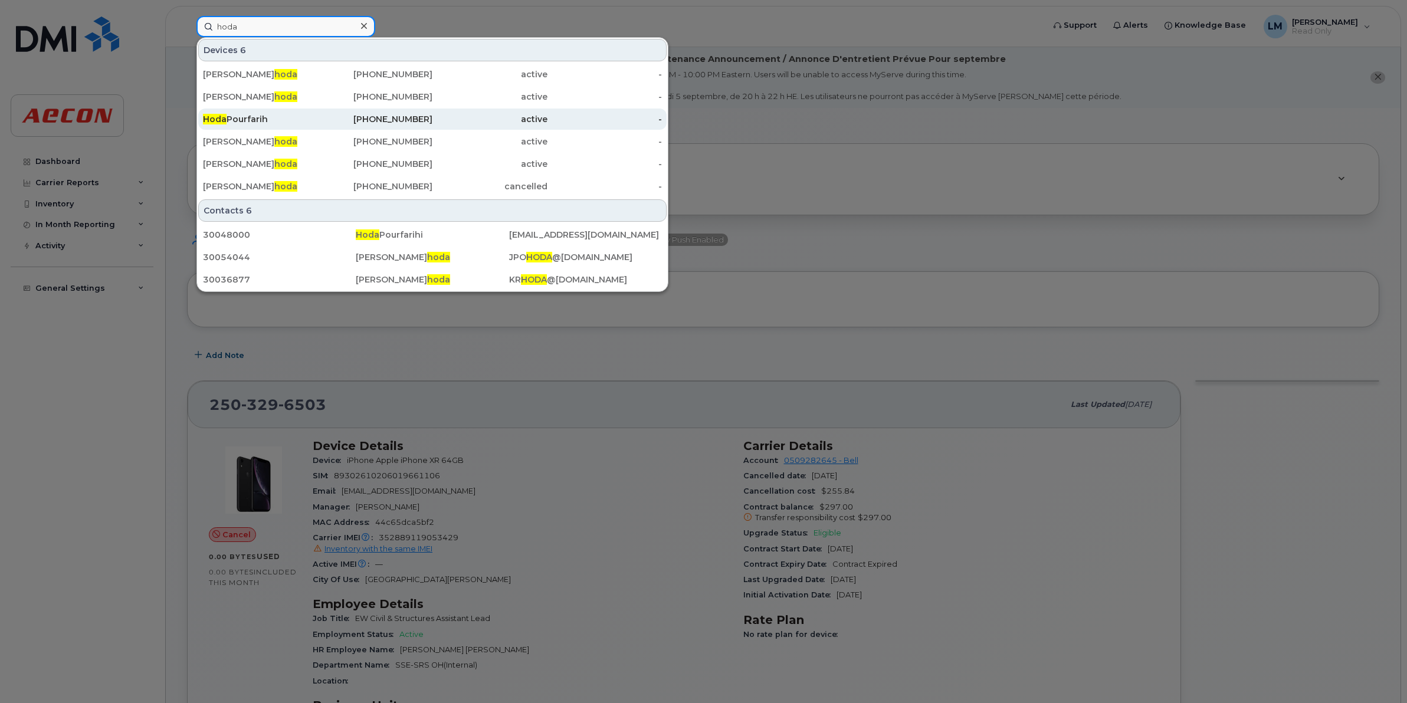
type input "hoda"
click at [271, 124] on div "Hoda Pourfarih" at bounding box center [260, 119] width 115 height 12
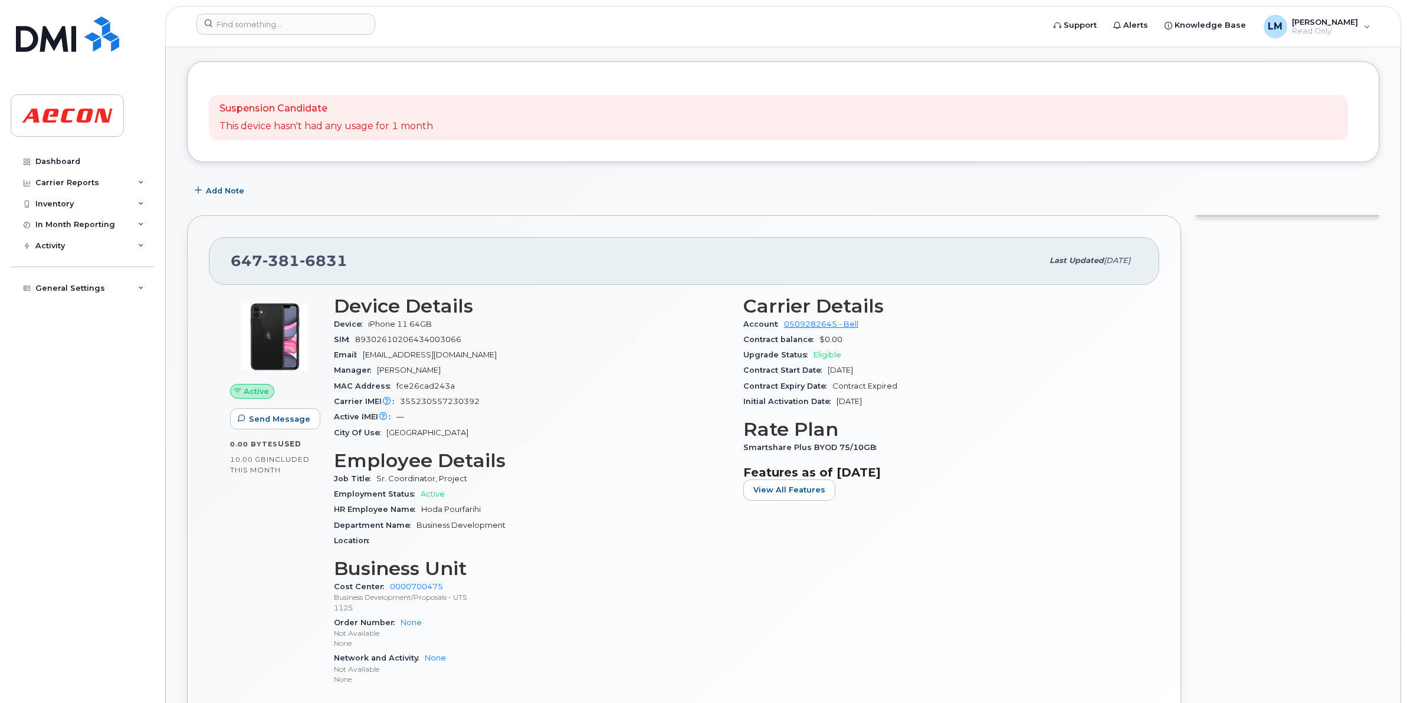
scroll to position [148, 0]
